Goal: Task Accomplishment & Management: Use online tool/utility

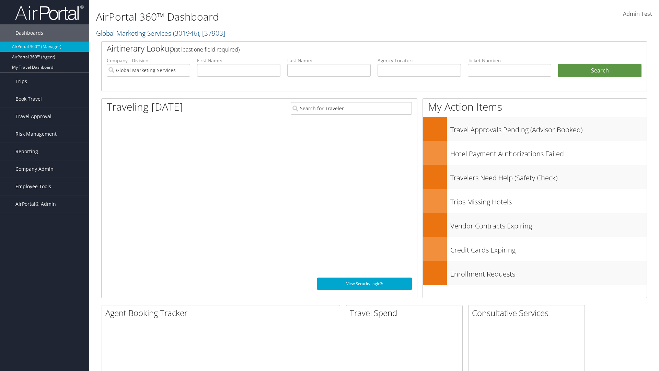
click at [45, 186] on span "Employee Tools" at bounding box center [33, 186] width 36 height 17
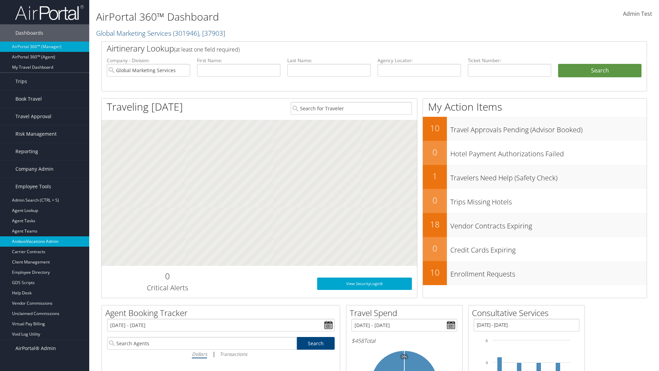
click at [45, 241] on link "AndavoVacations Admin" at bounding box center [44, 241] width 89 height 10
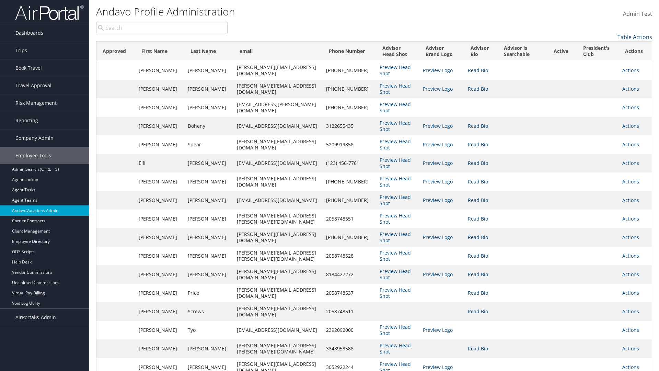
click at [162, 28] on input "search" at bounding box center [161, 28] width 131 height 12
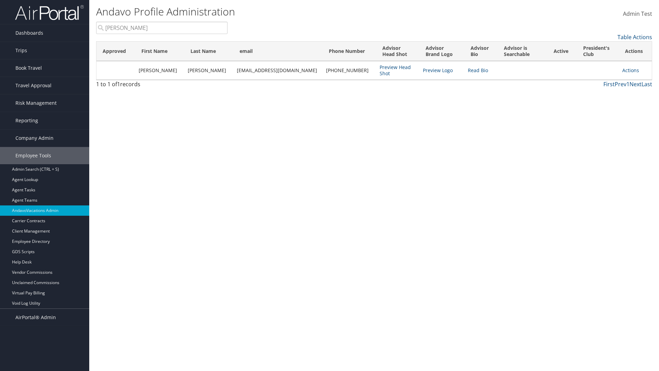
type input "Stephanie"
click at [627, 70] on link "Actions" at bounding box center [630, 70] width 17 height 7
click at [0, 0] on link "Add to President's Club" at bounding box center [0, 0] width 0 height 0
